Goal: Information Seeking & Learning: Learn about a topic

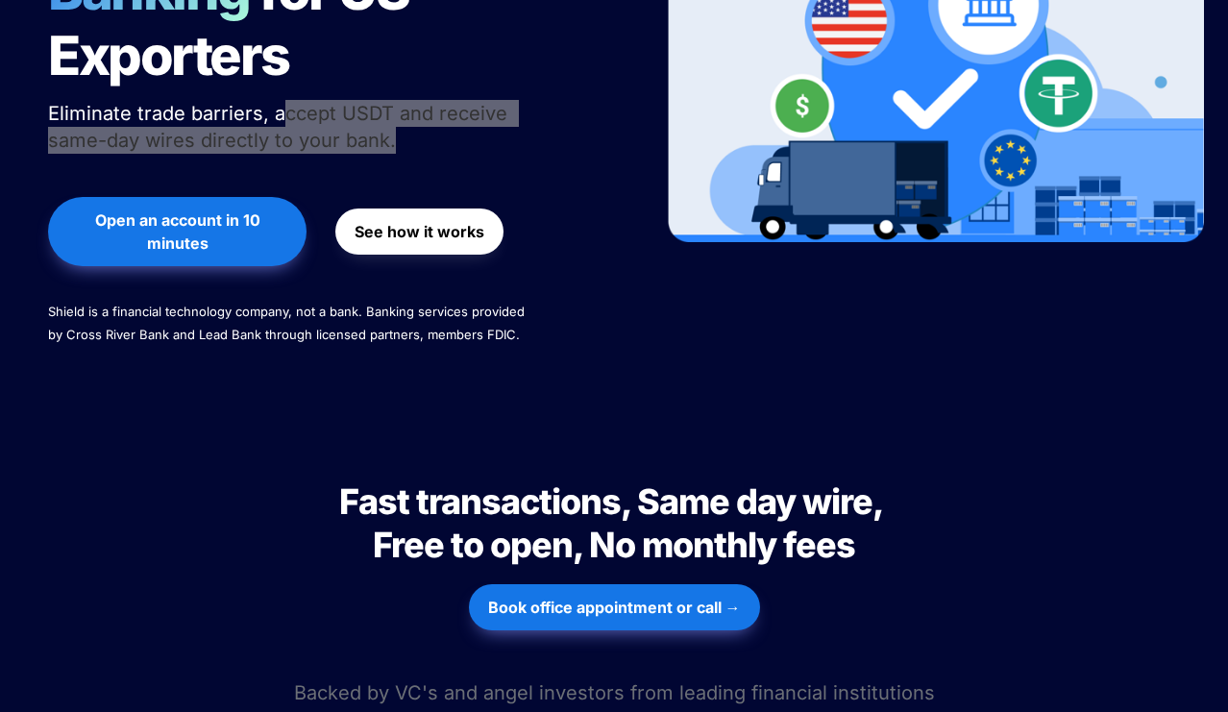
scroll to position [141, 0]
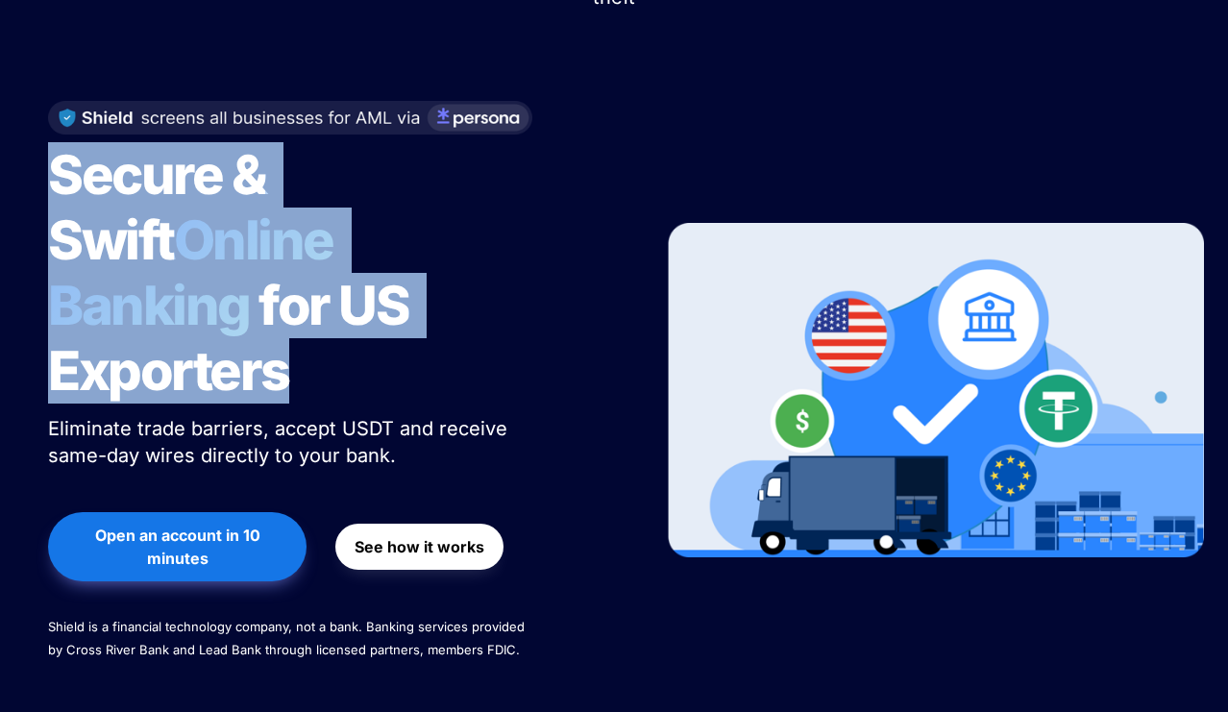
drag, startPoint x: 44, startPoint y: 167, endPoint x: 542, endPoint y: 332, distance: 524.3
click at [542, 332] on div "Secure & Swift Online Banking for US Exporters Eliminate trade barriers, accept…" at bounding box center [331, 391] width 615 height 618
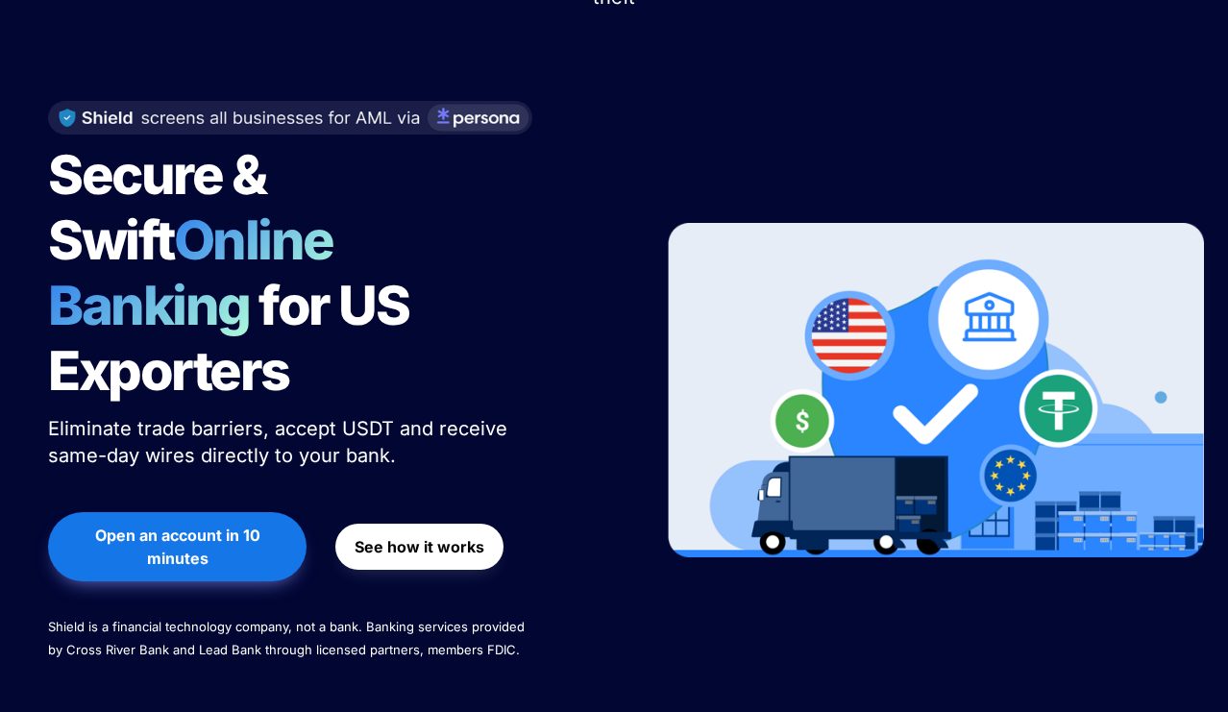
scroll to position [0, 0]
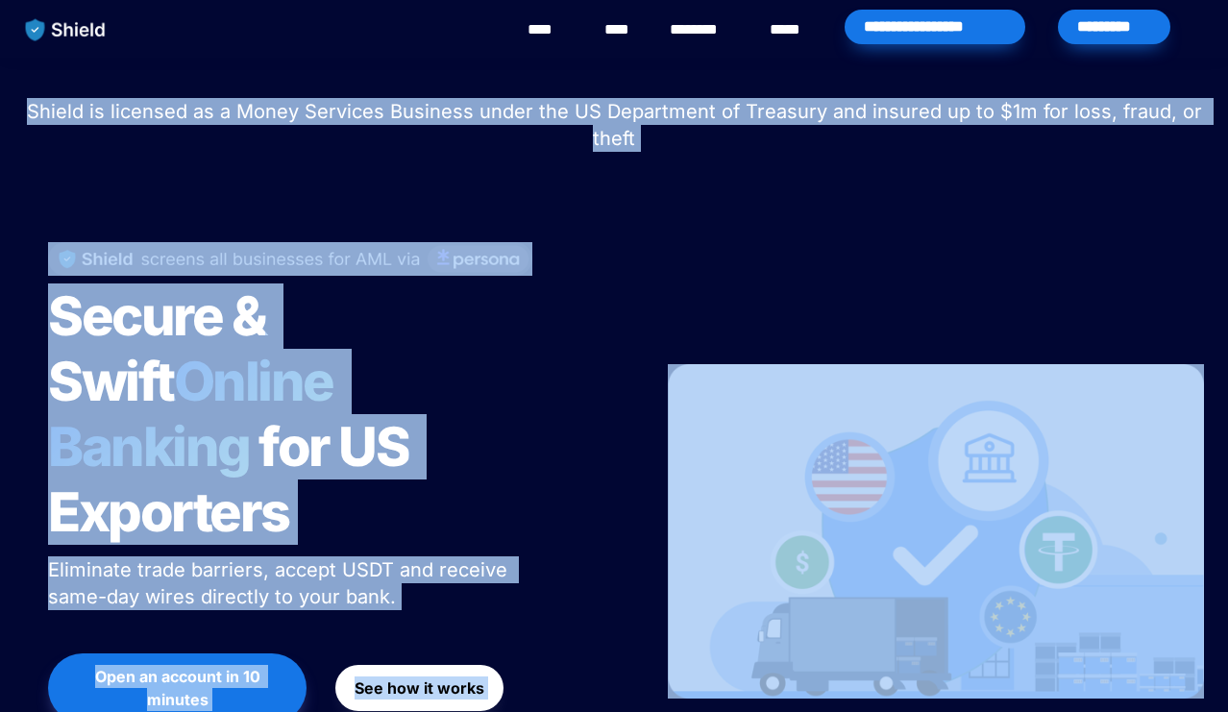
drag, startPoint x: 40, startPoint y: 114, endPoint x: 982, endPoint y: 183, distance: 943.9
click at [982, 183] on div "Shield raised $2.1M in an oversubscribed pre-seed round! Read here to learn mor…" at bounding box center [614, 468] width 1228 height 821
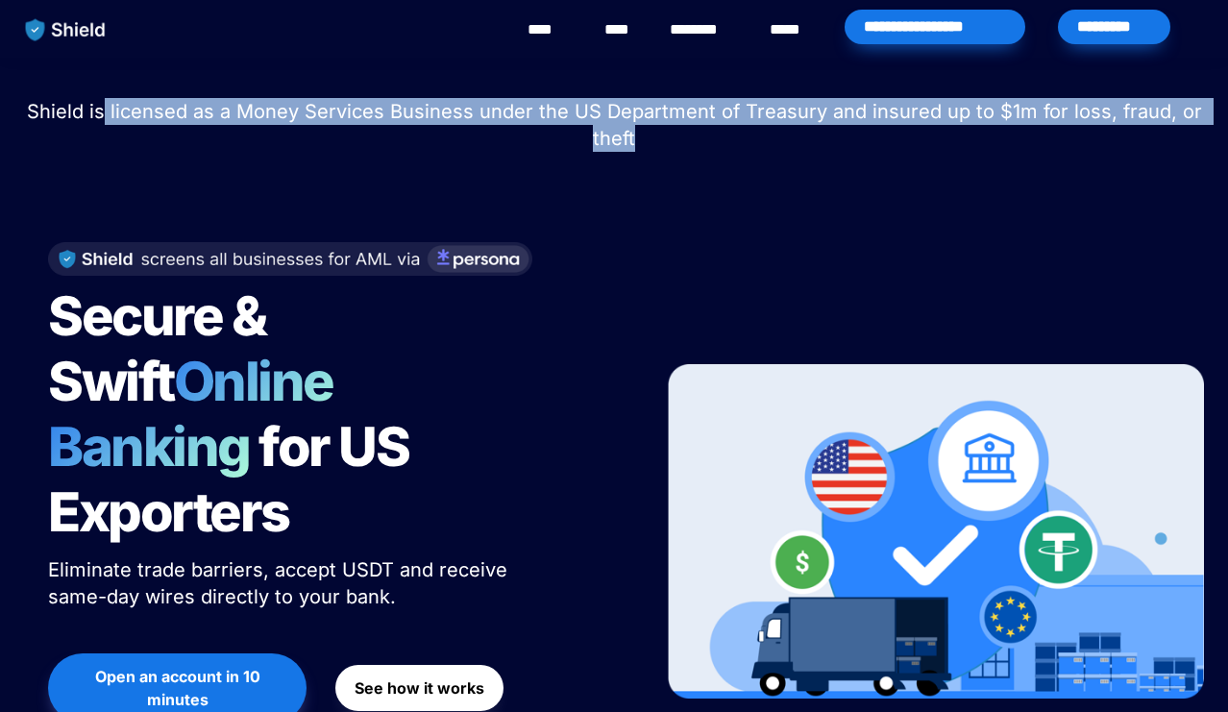
drag, startPoint x: 113, startPoint y: 105, endPoint x: 890, endPoint y: 144, distance: 777.2
click at [890, 144] on p "Shield is licensed as a Money Services Business under the US Department of Trea…" at bounding box center [614, 124] width 1180 height 61
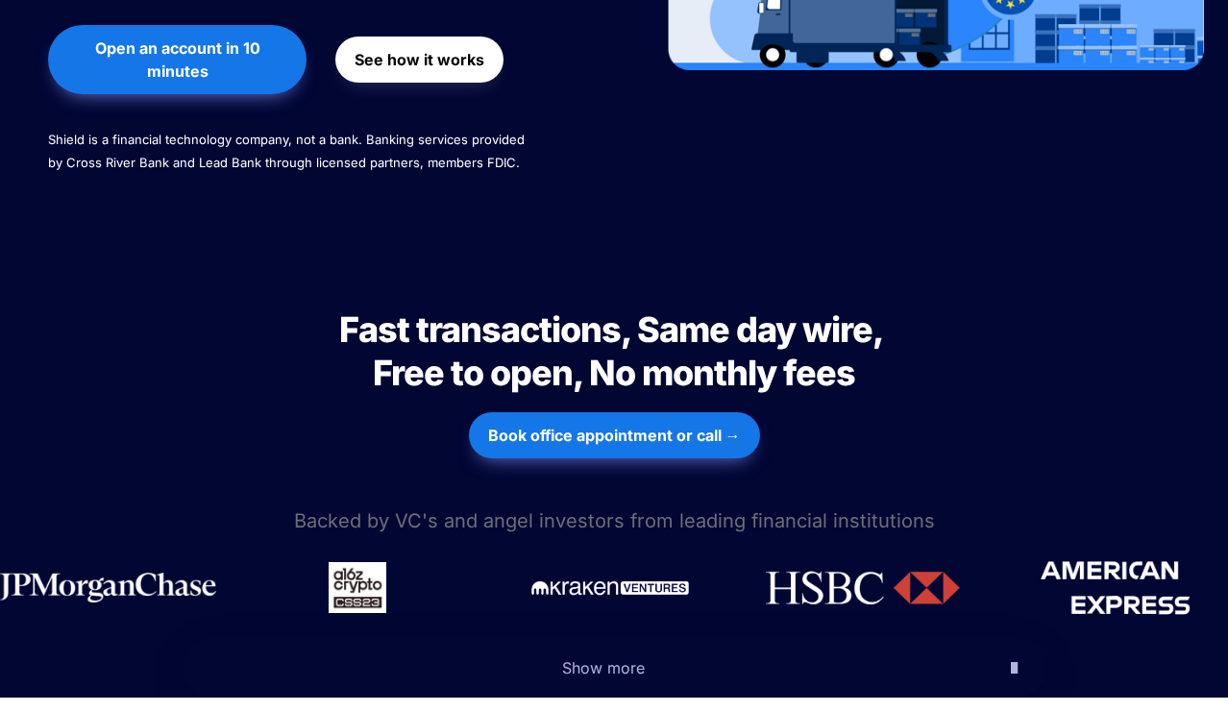
scroll to position [699, 0]
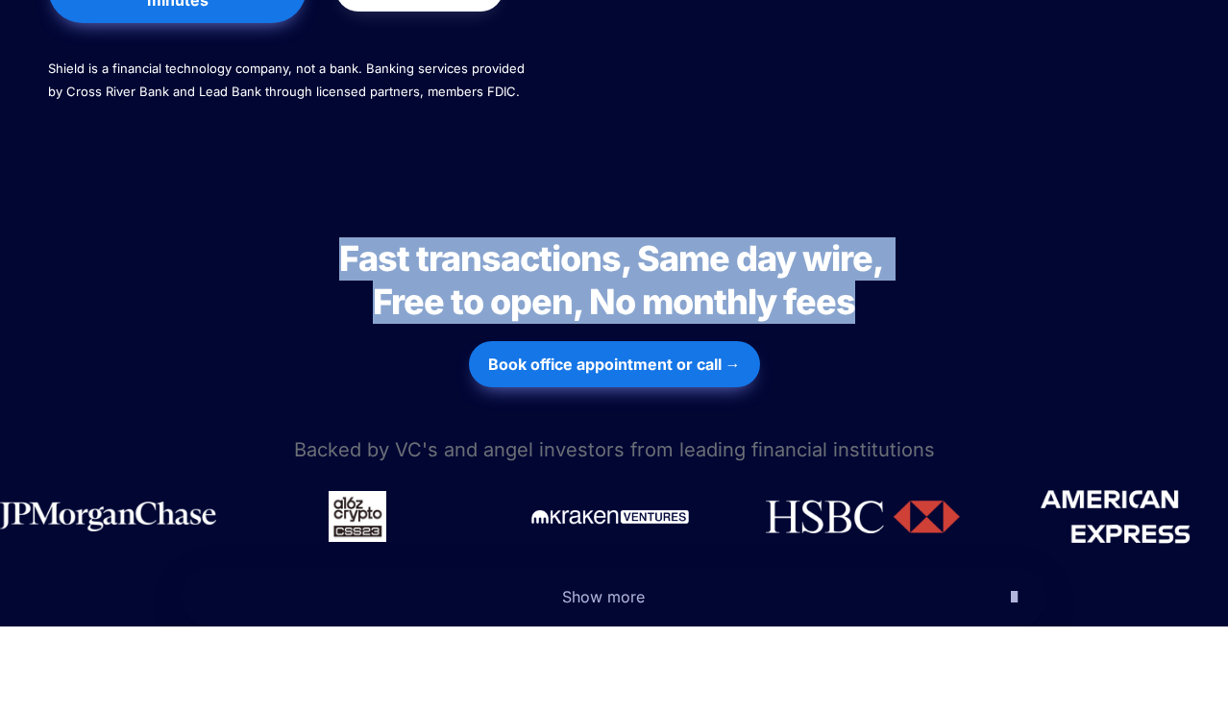
drag, startPoint x: 339, startPoint y: 187, endPoint x: 972, endPoint y: 286, distance: 640.7
click at [972, 286] on div "Fast transactions, Same day wire, Free to open, No monthly fees Fast transactio…" at bounding box center [614, 306] width 1228 height 253
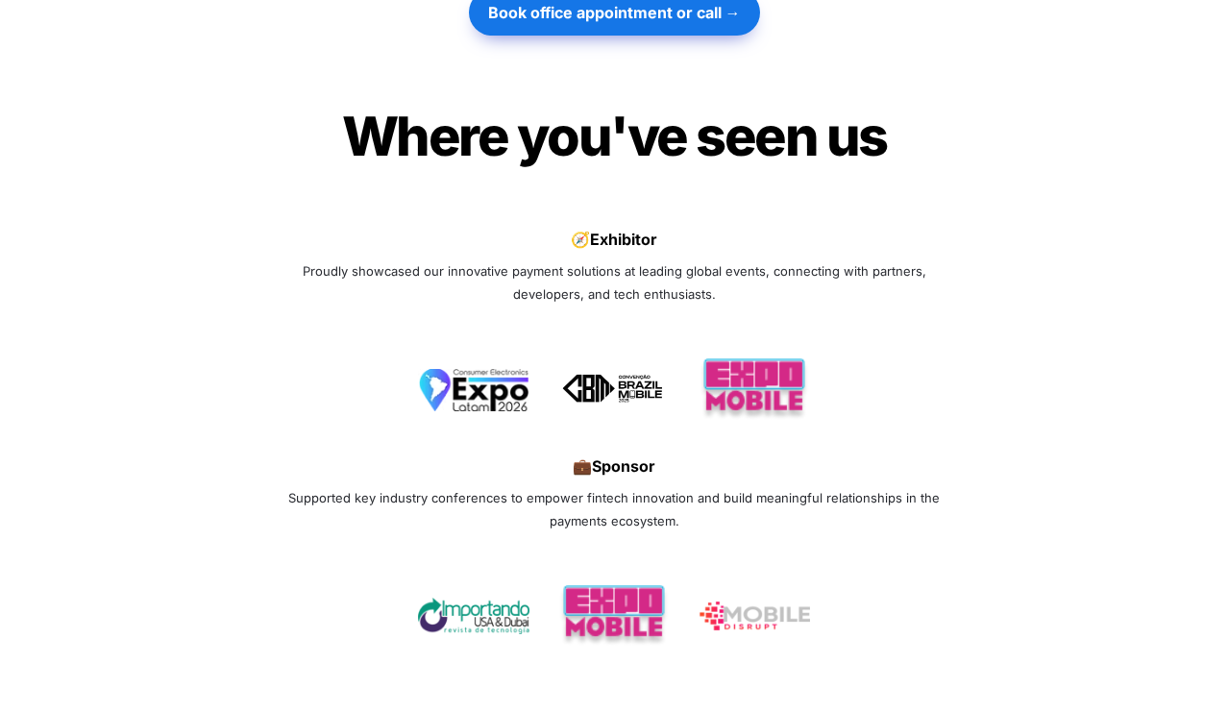
scroll to position [6019, 0]
